Goal: Task Accomplishment & Management: Use online tool/utility

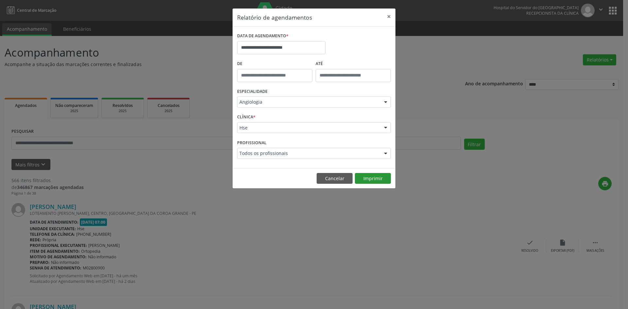
click at [371, 177] on button "Imprimir" at bounding box center [373, 178] width 36 height 11
click at [370, 176] on button "Imprimir" at bounding box center [373, 178] width 36 height 11
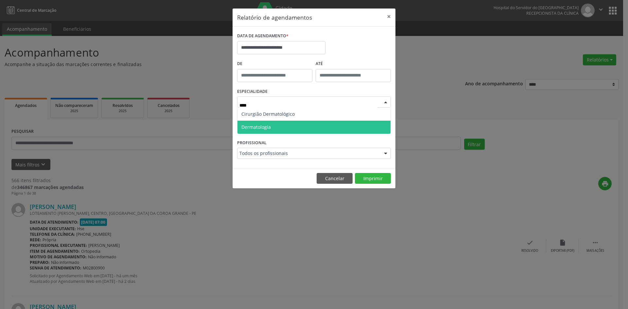
click at [284, 127] on span "Dermatologia" at bounding box center [313, 127] width 153 height 13
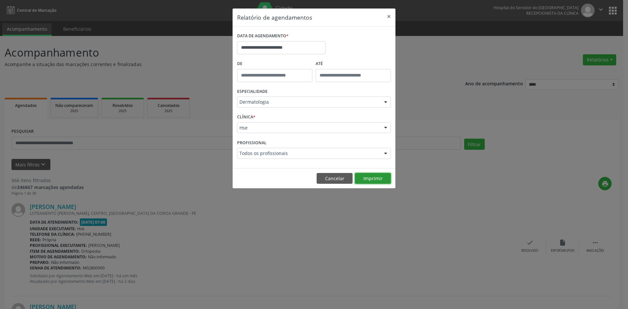
click at [373, 179] on button "Imprimir" at bounding box center [373, 178] width 36 height 11
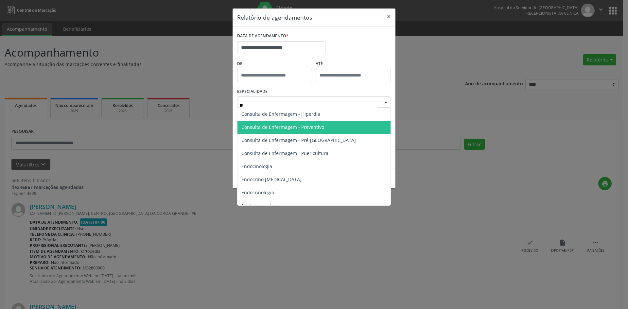
type input "***"
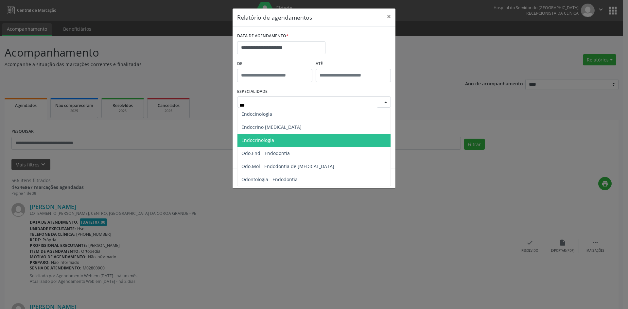
click at [289, 140] on span "Endocrinologia" at bounding box center [313, 140] width 153 height 13
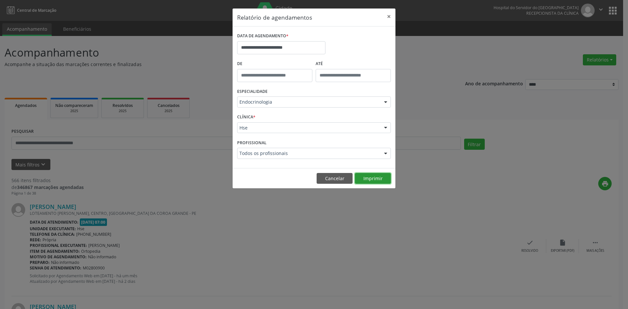
click at [371, 178] on button "Imprimir" at bounding box center [373, 178] width 36 height 11
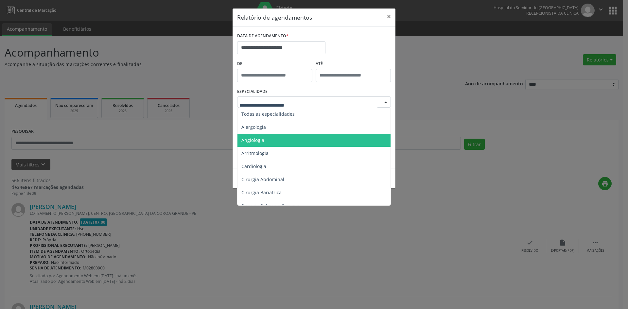
click at [271, 138] on span "Angiologia" at bounding box center [314, 140] width 154 height 13
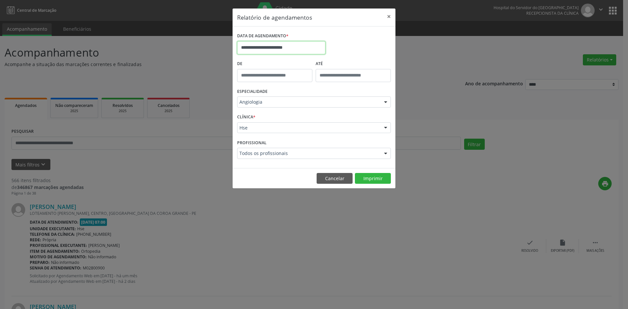
click at [307, 50] on input "**********" at bounding box center [281, 47] width 88 height 13
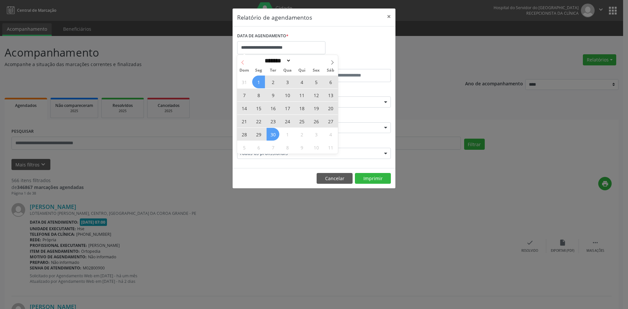
click at [242, 63] on icon at bounding box center [242, 62] width 5 height 5
select select "*"
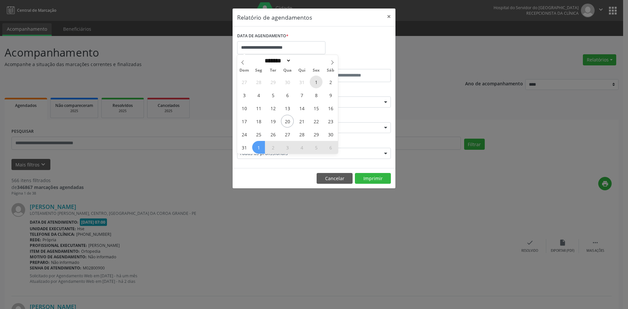
click at [314, 83] on span "1" at bounding box center [316, 82] width 13 height 13
type input "**********"
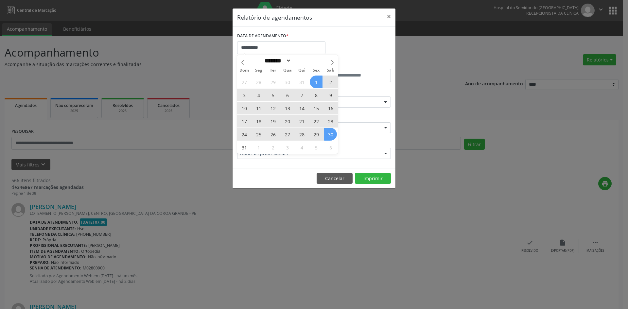
drag, startPoint x: 314, startPoint y: 83, endPoint x: 325, endPoint y: 134, distance: 52.4
click at [325, 134] on div "27 28 29 30 31 1 2 3 4 5 6 7 8 9 10 11 12 13 14 15 16 17 18 19 20 21 22 23 24 2…" at bounding box center [287, 114] width 101 height 78
click at [325, 134] on span "30" at bounding box center [330, 134] width 13 height 13
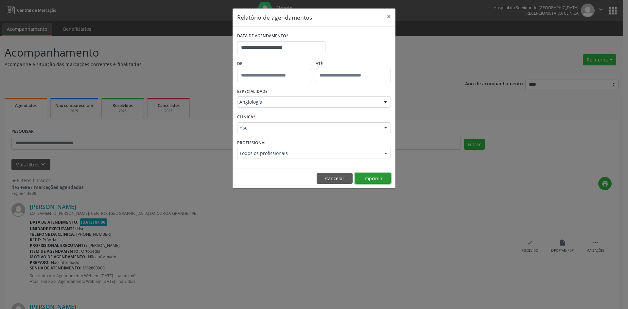
click at [368, 178] on button "Imprimir" at bounding box center [373, 178] width 36 height 11
click at [282, 46] on input "**********" at bounding box center [281, 47] width 88 height 13
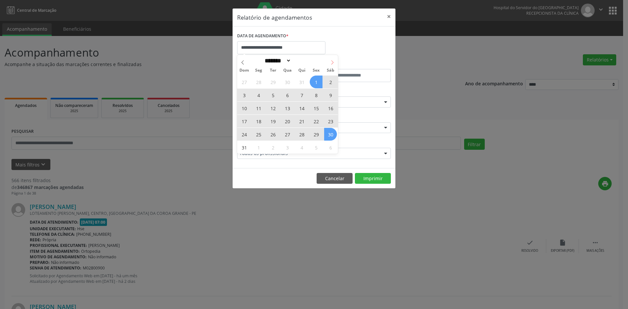
click at [331, 59] on span at bounding box center [332, 60] width 11 height 11
select select "*"
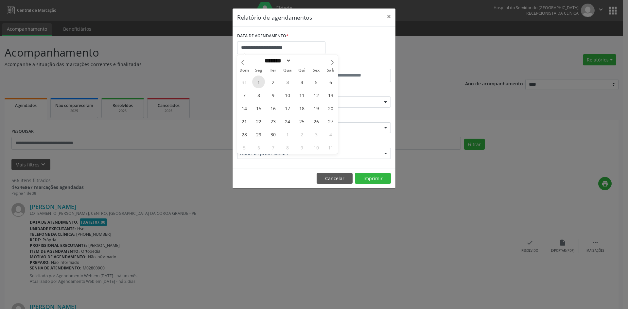
click at [264, 83] on span "1" at bounding box center [258, 82] width 13 height 13
type input "**********"
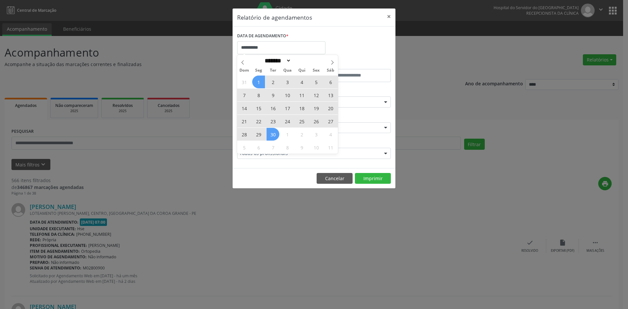
drag, startPoint x: 262, startPoint y: 82, endPoint x: 275, endPoint y: 137, distance: 56.5
click at [275, 137] on div "31 1 2 3 4 5 6 7 8 9 10 11 12 13 14 15 16 17 18 19 20 21 22 23 24 25 26 27 28 2…" at bounding box center [287, 114] width 101 height 78
click at [275, 137] on span "30" at bounding box center [273, 134] width 13 height 13
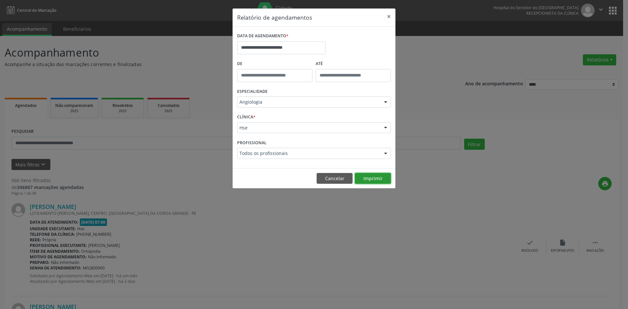
click at [370, 178] on button "Imprimir" at bounding box center [373, 178] width 36 height 11
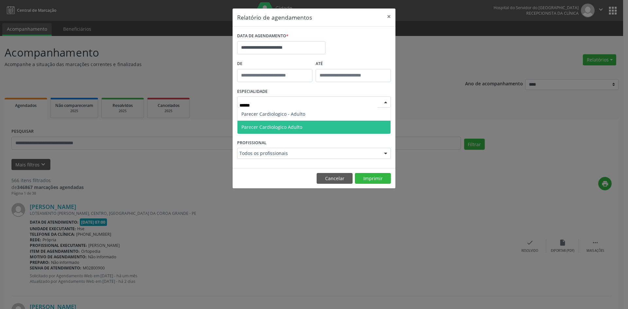
type input "*******"
click at [283, 125] on span "Parecer Cardiologico Adulto" at bounding box center [271, 127] width 61 height 6
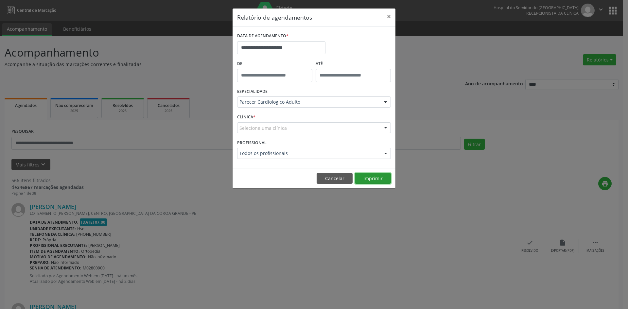
click at [372, 176] on button "Imprimir" at bounding box center [373, 178] width 36 height 11
click at [386, 154] on div at bounding box center [386, 153] width 10 height 11
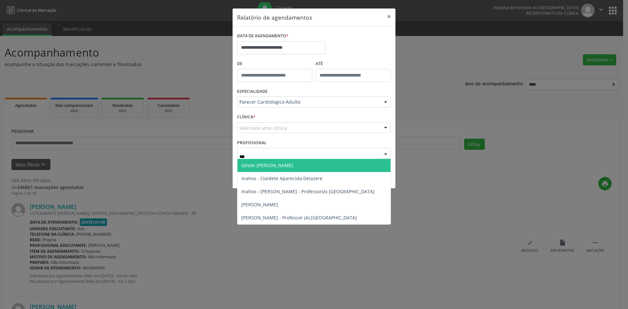
type input "****"
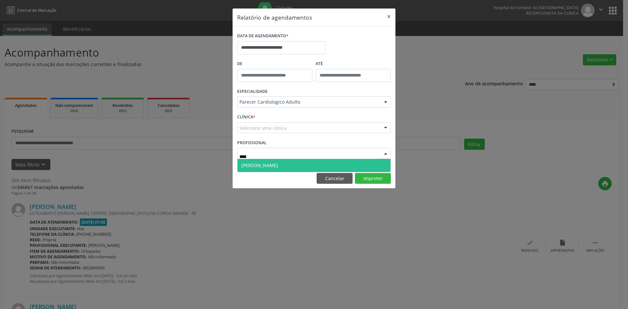
click at [359, 167] on span "[PERSON_NAME]" at bounding box center [313, 165] width 153 height 13
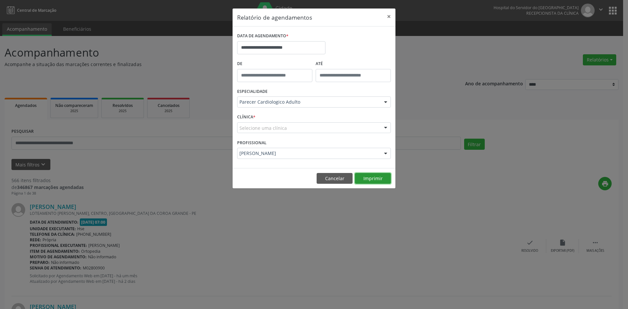
click at [370, 178] on button "Imprimir" at bounding box center [373, 178] width 36 height 11
click at [301, 127] on div "Selecione uma clínica" at bounding box center [314, 127] width 154 height 11
click at [212, 71] on div "**********" at bounding box center [314, 154] width 628 height 309
click at [387, 127] on div at bounding box center [386, 128] width 10 height 11
type input "*****"
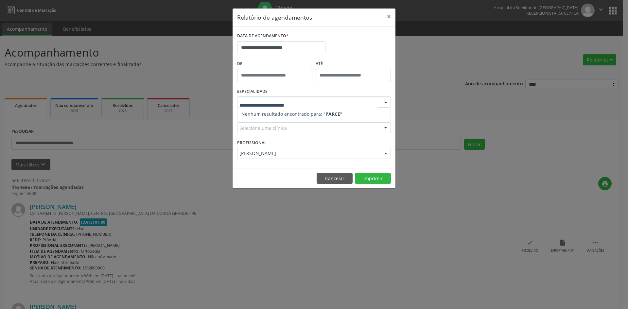
click at [387, 102] on div at bounding box center [386, 102] width 10 height 11
click at [367, 125] on div "Selecione uma clínica" at bounding box center [314, 127] width 154 height 11
click at [281, 129] on input "text" at bounding box center [308, 131] width 138 height 13
click at [384, 126] on div at bounding box center [386, 128] width 10 height 11
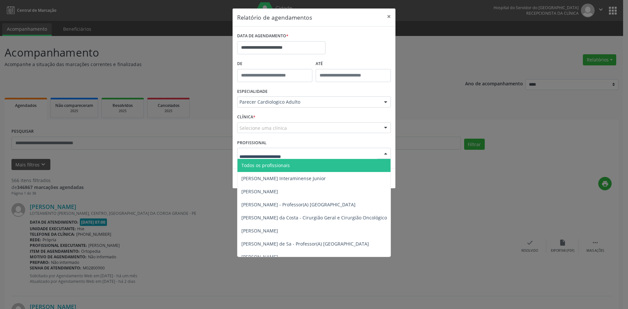
click at [333, 165] on span "Todos os profissionais" at bounding box center [347, 165] width 220 height 13
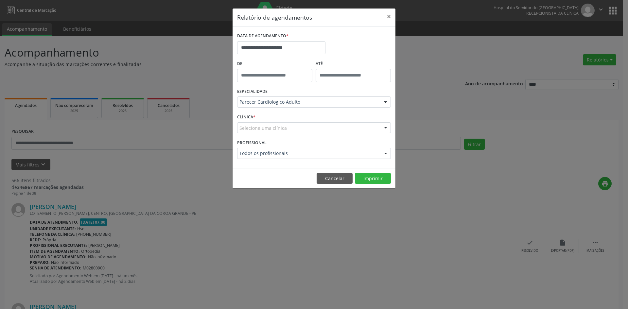
click at [336, 129] on div "Selecione uma clínica" at bounding box center [314, 127] width 154 height 11
click at [336, 129] on input "text" at bounding box center [308, 131] width 138 height 13
drag, startPoint x: 336, startPoint y: 129, endPoint x: 346, endPoint y: 112, distance: 19.5
click at [336, 128] on input "text" at bounding box center [308, 131] width 138 height 13
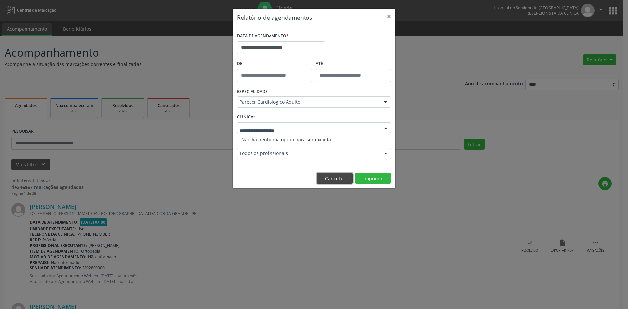
click at [328, 178] on button "Cancelar" at bounding box center [335, 178] width 36 height 11
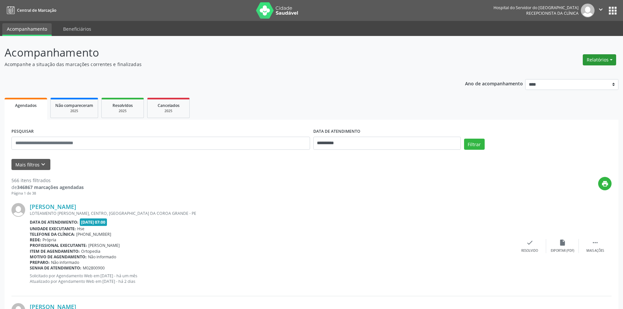
click at [598, 58] on button "Relatórios" at bounding box center [599, 59] width 33 height 11
click at [574, 74] on link "Agendamentos" at bounding box center [581, 73] width 70 height 9
select select "*"
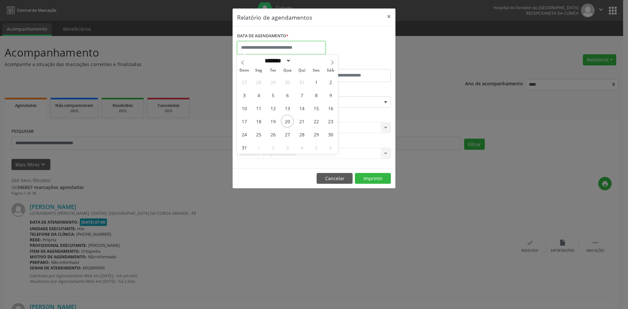
click at [273, 44] on input "text" at bounding box center [281, 47] width 88 height 13
click at [316, 78] on span "1" at bounding box center [316, 82] width 13 height 13
type input "**********"
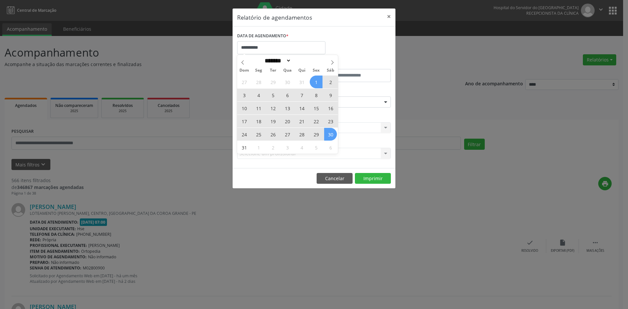
drag, startPoint x: 316, startPoint y: 78, endPoint x: 327, endPoint y: 133, distance: 56.1
click at [327, 133] on div "27 28 29 30 31 1 2 3 4 5 6 7 8 9 10 11 12 13 14 15 16 17 18 19 20 21 22 23 24 2…" at bounding box center [287, 114] width 101 height 78
click at [327, 133] on span "30" at bounding box center [330, 134] width 13 height 13
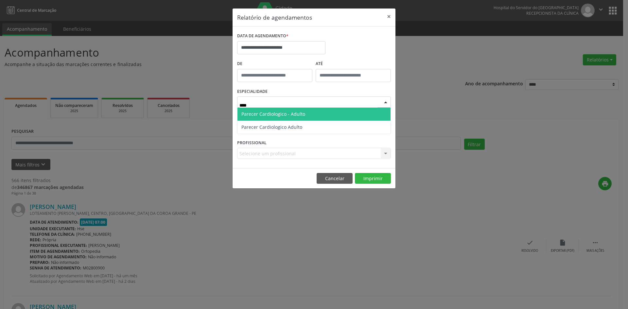
type input "*****"
click at [266, 115] on span "Parecer Cardiologico - Adulto" at bounding box center [273, 114] width 64 height 6
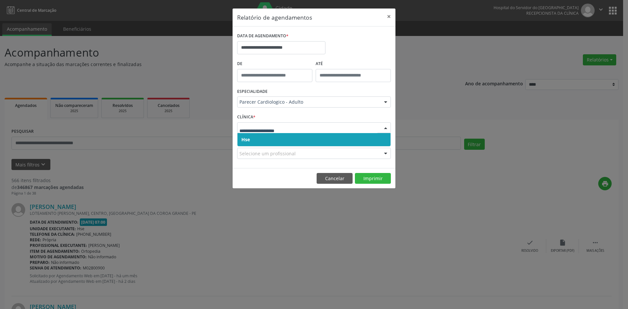
click at [282, 142] on span "Hse" at bounding box center [313, 139] width 153 height 13
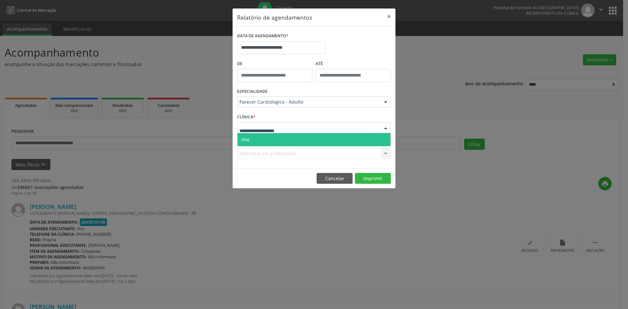
click at [285, 139] on span "Hse" at bounding box center [313, 139] width 153 height 13
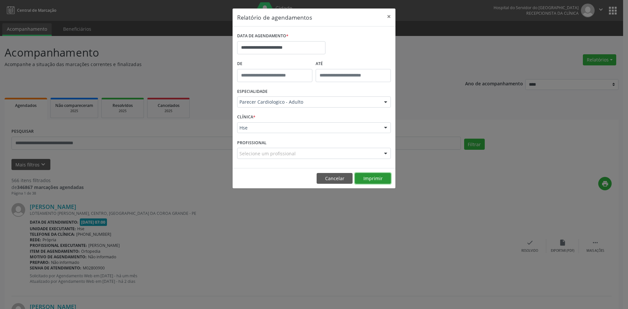
click at [371, 177] on button "Imprimir" at bounding box center [373, 178] width 36 height 11
click at [269, 50] on input "**********" at bounding box center [281, 47] width 88 height 13
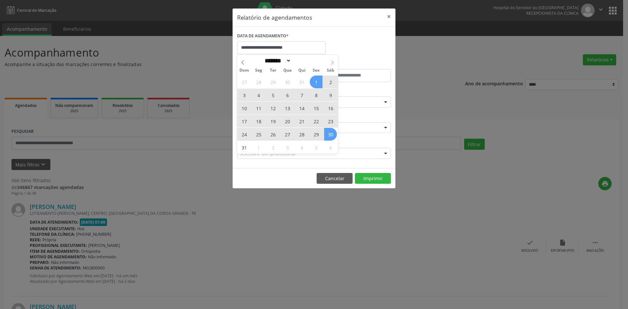
click at [330, 61] on icon at bounding box center [332, 62] width 5 height 5
select select "*"
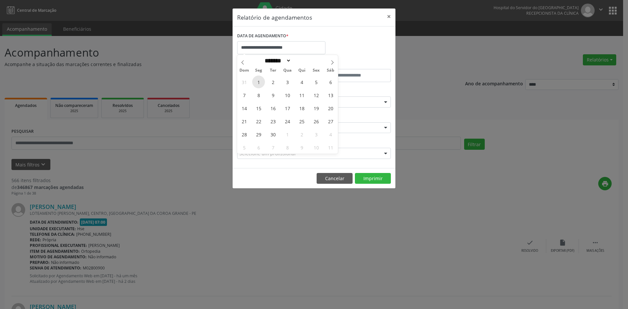
click at [260, 82] on span "1" at bounding box center [258, 82] width 13 height 13
type input "**********"
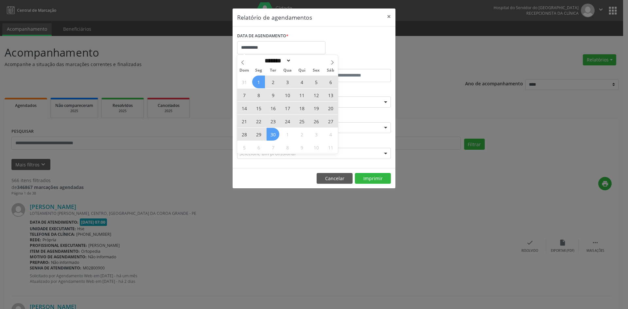
drag, startPoint x: 260, startPoint y: 82, endPoint x: 276, endPoint y: 131, distance: 51.8
click at [276, 130] on div "31 1 2 3 4 5 6 7 8 9 10 11 12 13 14 15 16 17 18 19 20 21 22 23 24 25 26 27 28 2…" at bounding box center [287, 114] width 101 height 78
click at [275, 132] on span "30" at bounding box center [273, 134] width 13 height 13
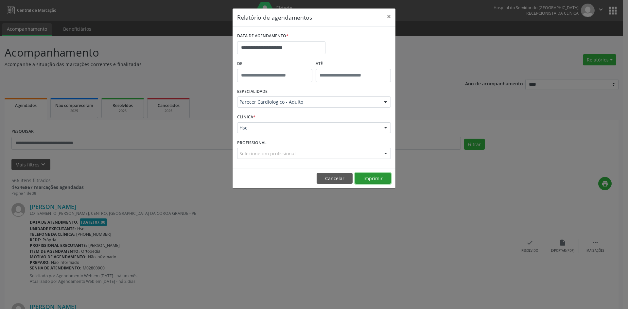
click at [366, 177] on button "Imprimir" at bounding box center [373, 178] width 36 height 11
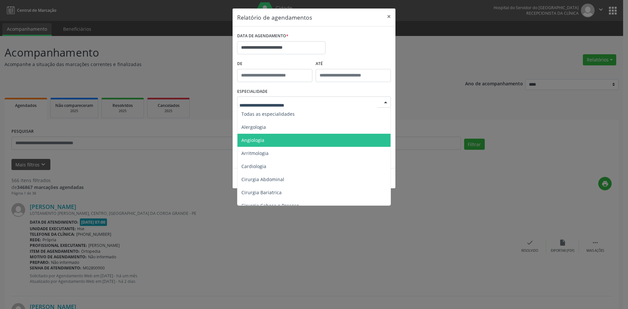
click at [267, 139] on span "Angiologia" at bounding box center [314, 140] width 154 height 13
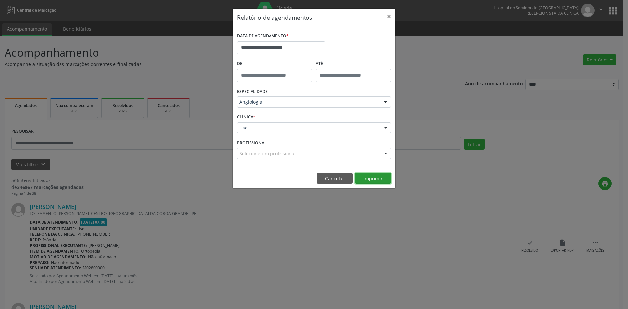
click at [370, 179] on button "Imprimir" at bounding box center [373, 178] width 36 height 11
